Goal: Information Seeking & Learning: Learn about a topic

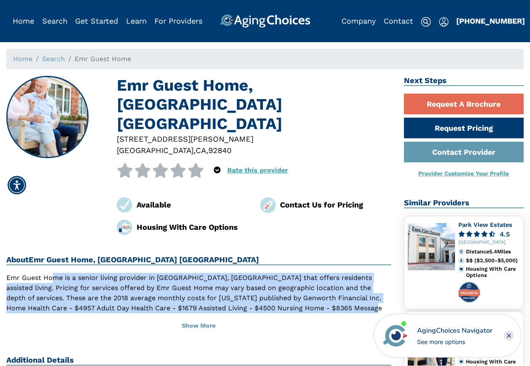
drag, startPoint x: 55, startPoint y: 239, endPoint x: 345, endPoint y: 270, distance: 292.3
click at [345, 273] on p "Emr Guest Home is a senior living provider in [GEOGRAPHIC_DATA], [GEOGRAPHIC_DA…" at bounding box center [198, 298] width 385 height 51
click at [235, 273] on p "Emr Guest Home is a senior living provider in [GEOGRAPHIC_DATA], [GEOGRAPHIC_DA…" at bounding box center [198, 298] width 385 height 51
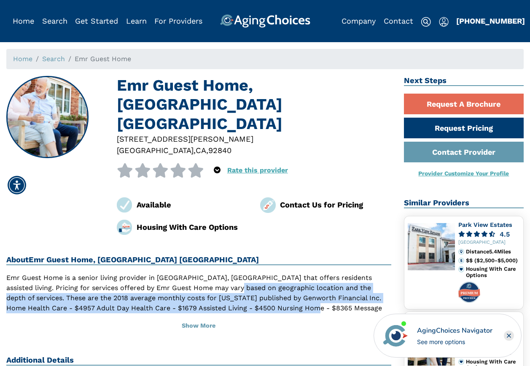
drag, startPoint x: 228, startPoint y: 251, endPoint x: 285, endPoint y: 270, distance: 60.3
click at [285, 273] on p "Emr Guest Home is a senior living provider in [GEOGRAPHIC_DATA], [GEOGRAPHIC_DA…" at bounding box center [198, 298] width 385 height 51
click at [194, 273] on p "Emr Guest Home is a senior living provider in [GEOGRAPHIC_DATA], [GEOGRAPHIC_DA…" at bounding box center [198, 298] width 385 height 51
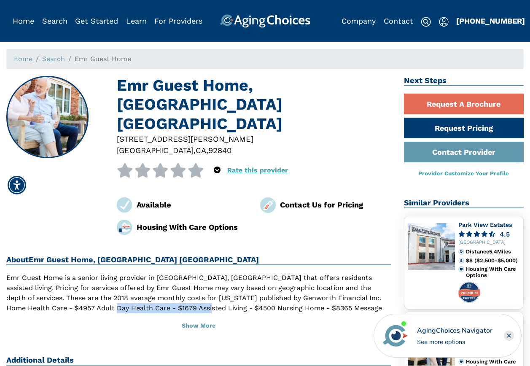
drag, startPoint x: 76, startPoint y: 270, endPoint x: 170, endPoint y: 268, distance: 93.7
click at [170, 273] on p "Emr Guest Home is a senior living provider in [GEOGRAPHIC_DATA], [GEOGRAPHIC_DA…" at bounding box center [198, 298] width 385 height 51
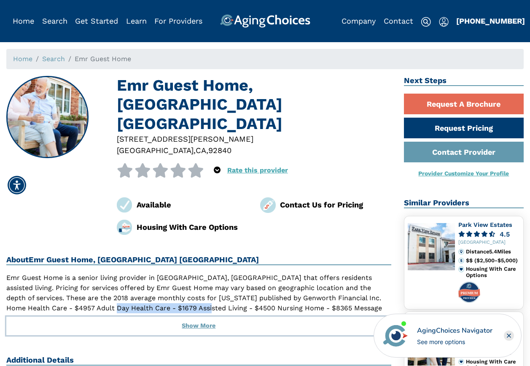
drag, startPoint x: 170, startPoint y: 268, endPoint x: 197, endPoint y: 290, distance: 34.5
click at [197, 317] on button "Show More" at bounding box center [198, 326] width 385 height 19
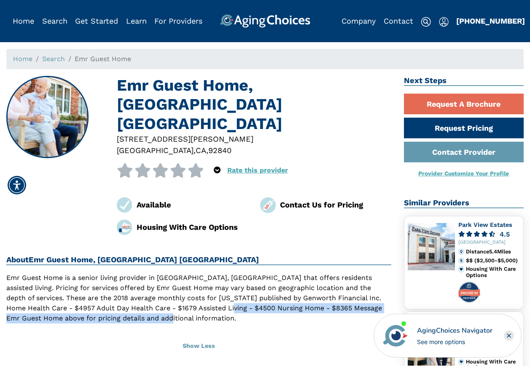
drag, startPoint x: 194, startPoint y: 274, endPoint x: 226, endPoint y: 283, distance: 33.4
click at [226, 283] on p "Emr Guest Home is a senior living provider in [GEOGRAPHIC_DATA], [GEOGRAPHIC_DA…" at bounding box center [198, 298] width 385 height 51
drag, startPoint x: 226, startPoint y: 283, endPoint x: 167, endPoint y: 287, distance: 58.7
click at [167, 287] on div "Emr Guest Home is a senior living provider in [GEOGRAPHIC_DATA], [GEOGRAPHIC_DA…" at bounding box center [198, 303] width 385 height 61
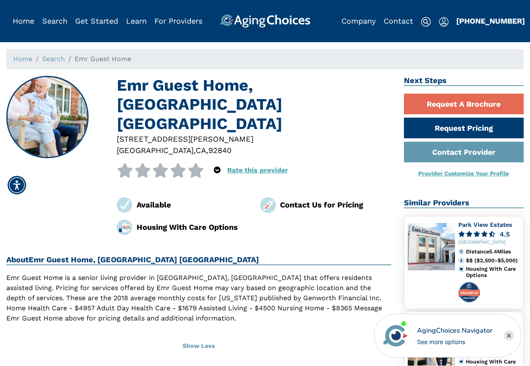
click at [104, 273] on p "Emr Guest Home is a senior living provider in [GEOGRAPHIC_DATA], [GEOGRAPHIC_DA…" at bounding box center [198, 298] width 385 height 51
